Goal: Find specific page/section: Find specific page/section

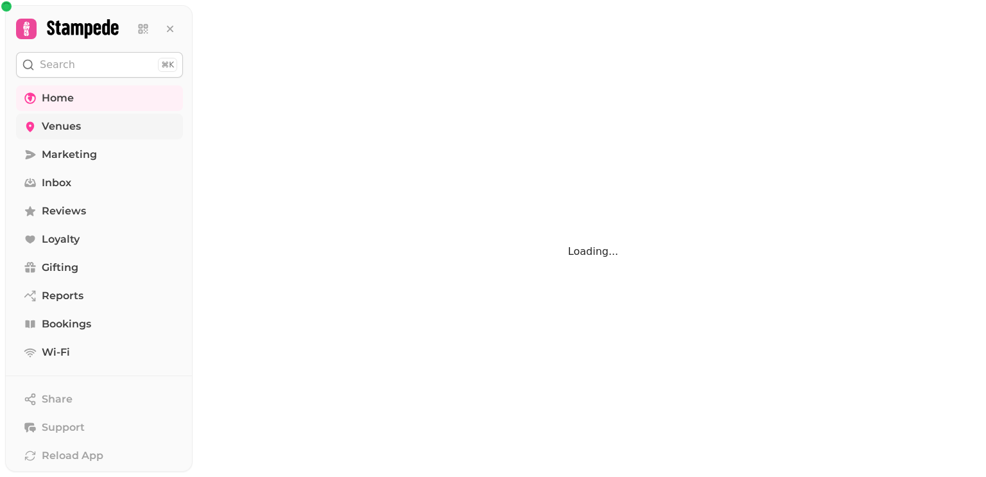
drag, startPoint x: 58, startPoint y: 124, endPoint x: 90, endPoint y: 114, distance: 34.3
click at [58, 124] on span "Venues" at bounding box center [61, 126] width 39 height 15
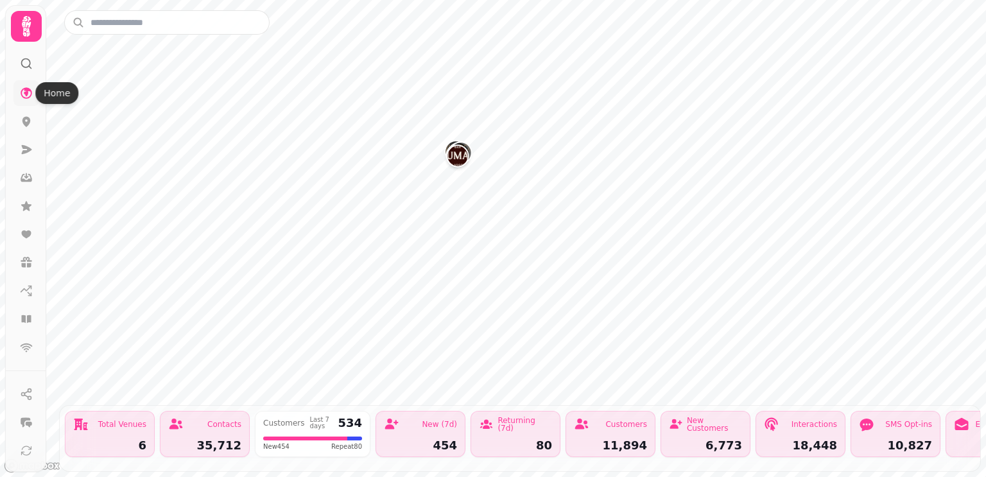
click at [25, 91] on icon at bounding box center [26, 93] width 13 height 13
click at [22, 27] on icon at bounding box center [26, 26] width 26 height 26
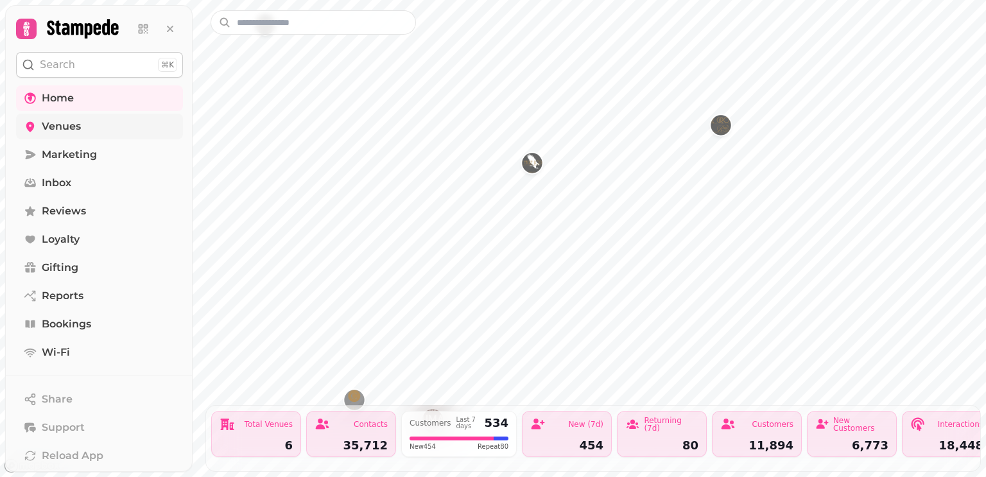
click at [69, 126] on span "Venues" at bounding box center [61, 126] width 39 height 15
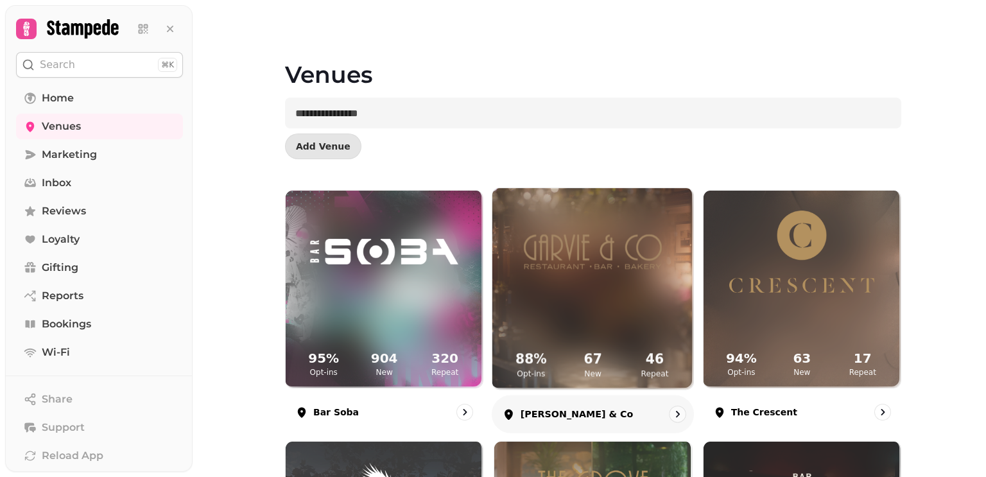
scroll to position [235, 0]
